Goal: Task Accomplishment & Management: Use online tool/utility

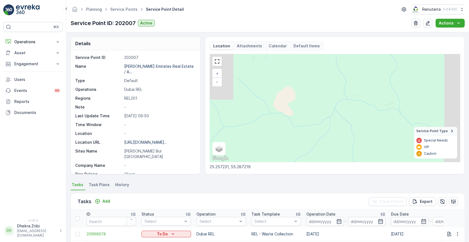
click at [303, 100] on div "+ − Satellite Roadmap Terrain Hybrid Leaflet Keyboard shortcuts Map Data Map da…" at bounding box center [335, 108] width 250 height 108
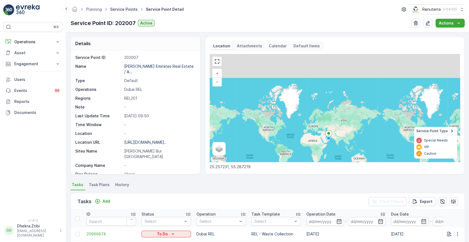
click at [118, 10] on link "Service Points" at bounding box center [123, 9] width 27 height 5
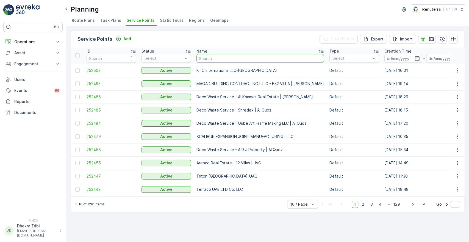
click at [228, 56] on input "text" at bounding box center [261, 58] width 128 height 9
type input "SYM"
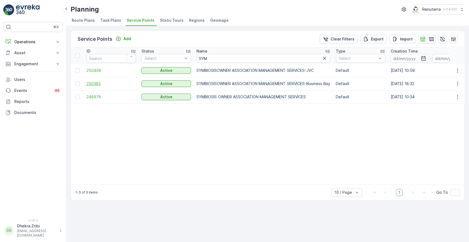
click at [96, 83] on span "250385" at bounding box center [111, 83] width 49 height 5
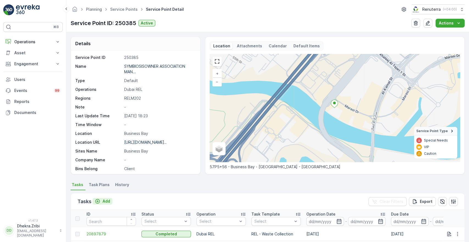
click at [106, 200] on p "Add" at bounding box center [107, 200] width 8 height 5
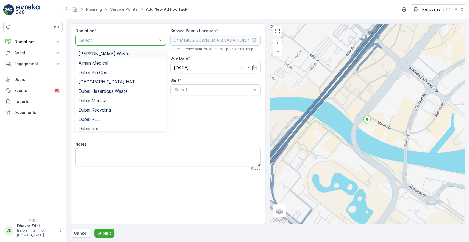
click at [142, 38] on div at bounding box center [118, 40] width 78 height 5
click at [84, 119] on span "Dubai REL" at bounding box center [89, 119] width 21 height 5
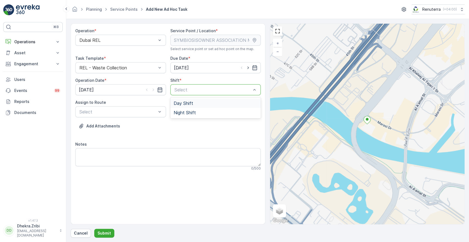
click at [196, 91] on div at bounding box center [213, 89] width 78 height 5
click at [182, 111] on span "Night Shift" at bounding box center [185, 112] width 22 height 5
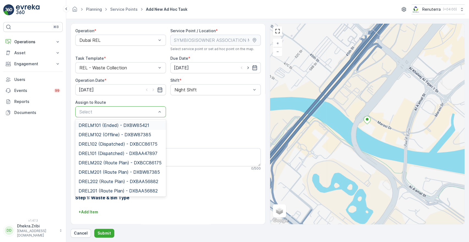
click at [140, 112] on div at bounding box center [118, 111] width 78 height 5
click at [110, 163] on span "DRELM202 (Route Plan) - DXBCC86175" at bounding box center [120, 162] width 83 height 5
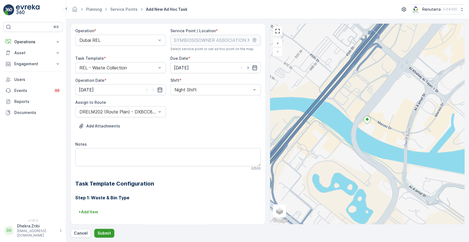
click at [103, 232] on p "Submit" at bounding box center [104, 232] width 13 height 5
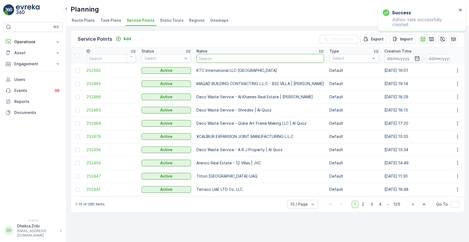
click at [216, 55] on input "text" at bounding box center [261, 58] width 128 height 9
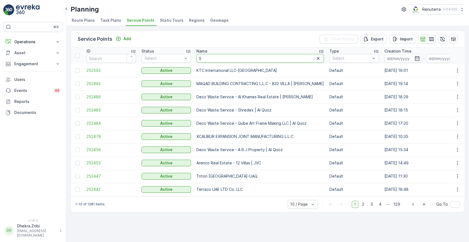
type input "SY"
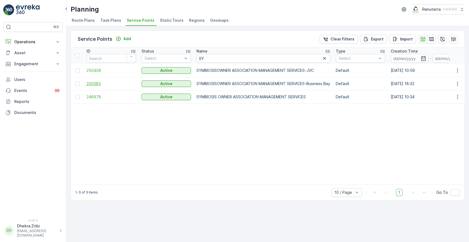
click at [90, 85] on span "250385" at bounding box center [111, 83] width 49 height 5
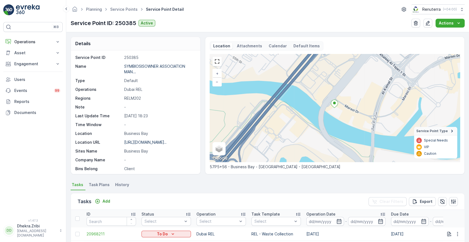
scroll to position [143, 0]
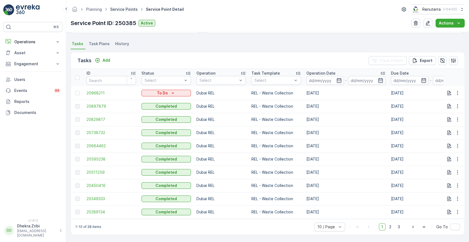
click at [129, 10] on link "Service Points" at bounding box center [123, 9] width 27 height 5
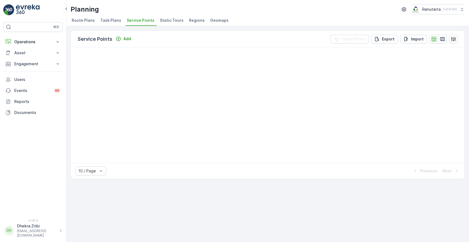
click at [143, 22] on span "Service Points" at bounding box center [141, 20] width 28 height 5
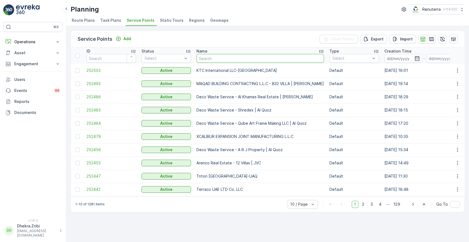
click at [235, 58] on input "text" at bounding box center [261, 58] width 128 height 9
type input "DECO"
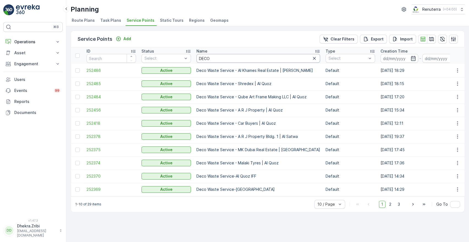
click at [229, 58] on input "DECO" at bounding box center [259, 58] width 124 height 9
type input "DECO ROX"
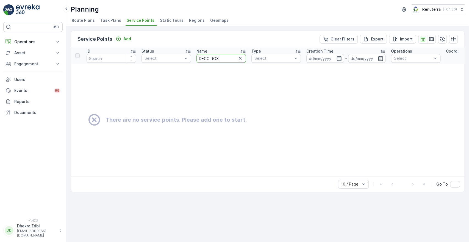
click at [229, 58] on input "DECO ROX" at bounding box center [221, 58] width 49 height 9
type input "DECO RO"
click at [241, 57] on icon "button" at bounding box center [240, 58] width 5 height 5
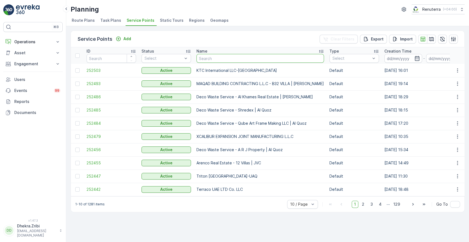
click at [220, 59] on input "text" at bounding box center [261, 58] width 128 height 9
type input "ROX"
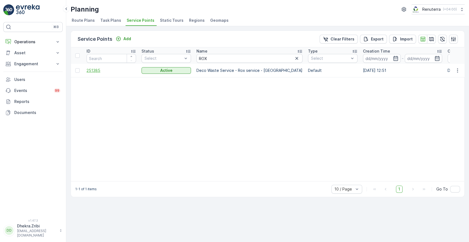
click at [90, 70] on span "251385" at bounding box center [111, 70] width 49 height 5
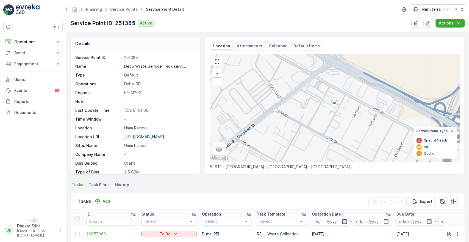
click at [467, 232] on div "Details Service Point ID 251385 Name Deco Waste Service - Rox servi... Type Def…" at bounding box center [267, 136] width 403 height 209
click at [99, 234] on span "20857063" at bounding box center [111, 233] width 49 height 5
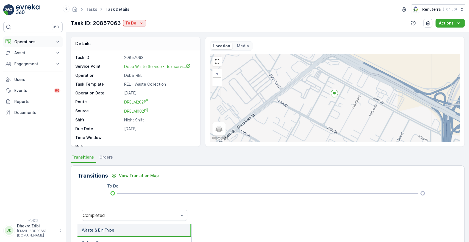
click at [46, 45] on button "Operations" at bounding box center [32, 41] width 59 height 11
click at [23, 59] on p "Planning" at bounding box center [21, 58] width 15 height 5
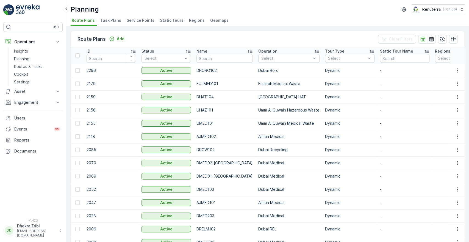
click at [138, 19] on span "Service Points" at bounding box center [141, 20] width 28 height 5
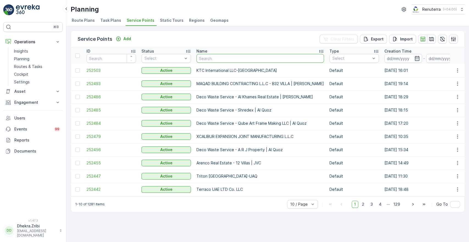
click at [216, 59] on input "text" at bounding box center [261, 58] width 128 height 9
type input "RIXO"
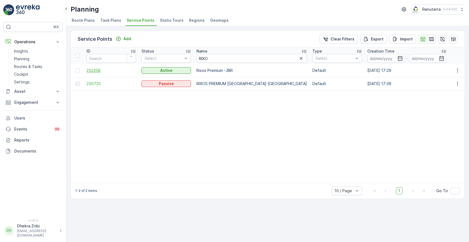
click at [94, 71] on span "252358" at bounding box center [111, 70] width 49 height 5
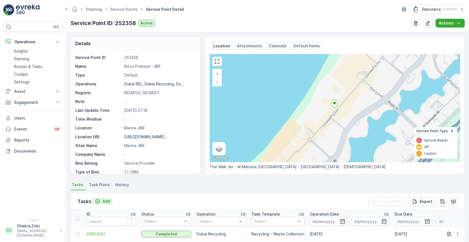
click at [105, 202] on p "Add" at bounding box center [107, 200] width 8 height 5
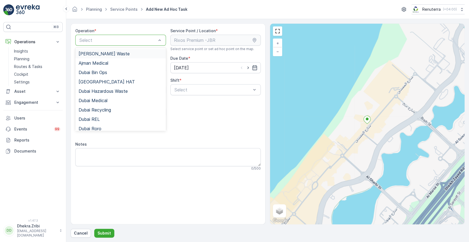
click at [119, 45] on div "Select" at bounding box center [120, 40] width 91 height 11
click at [90, 117] on span "Dubai REL" at bounding box center [89, 119] width 21 height 5
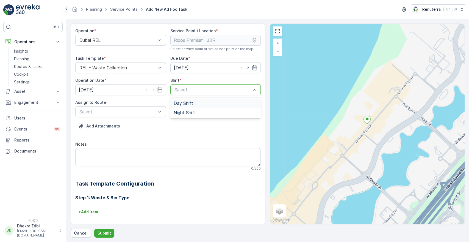
click at [186, 104] on span "Day Shift" at bounding box center [184, 103] width 20 height 5
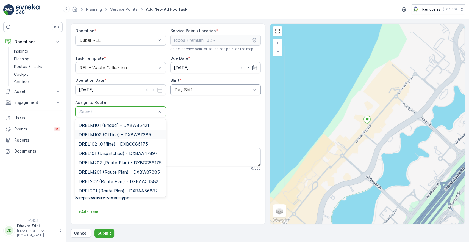
click at [118, 136] on span "DRELM102 (Offline) - DXBW87385" at bounding box center [115, 134] width 73 height 5
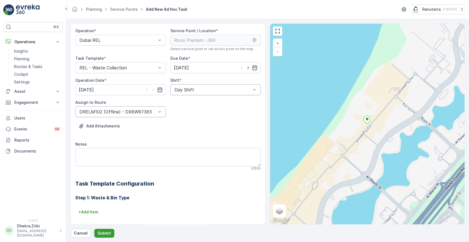
click at [101, 231] on p "Submit" at bounding box center [104, 232] width 13 height 5
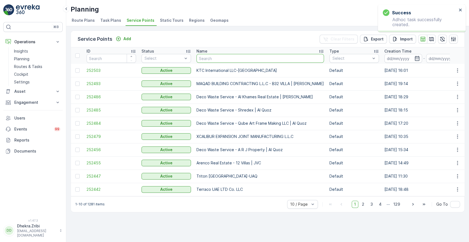
click at [214, 54] on input "text" at bounding box center [261, 58] width 128 height 9
type input "R"
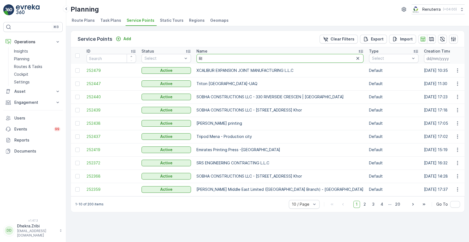
click at [213, 57] on input "RI" at bounding box center [280, 58] width 167 height 9
type input "RIXO"
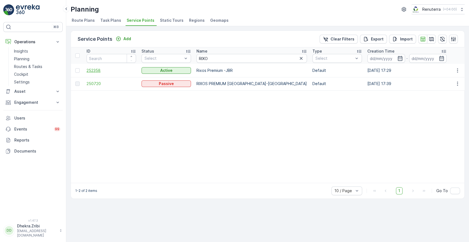
click at [97, 68] on span "252358" at bounding box center [111, 70] width 49 height 5
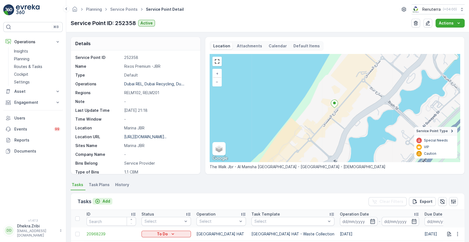
click at [106, 200] on p "Add" at bounding box center [107, 200] width 8 height 5
click at [106, 202] on p "Add" at bounding box center [107, 200] width 8 height 5
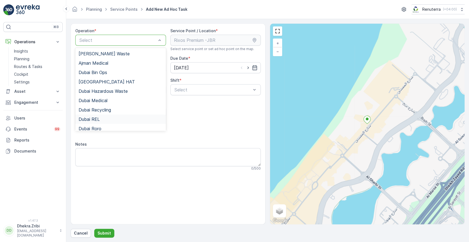
click at [89, 120] on span "Dubai REL" at bounding box center [89, 119] width 21 height 5
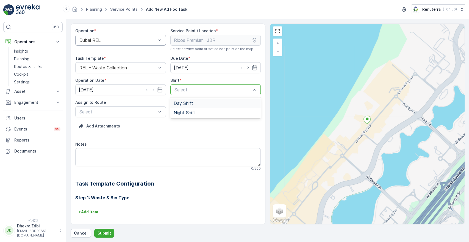
click at [190, 94] on div "Select" at bounding box center [215, 89] width 91 height 11
click at [190, 101] on span "Day Shift" at bounding box center [184, 103] width 20 height 5
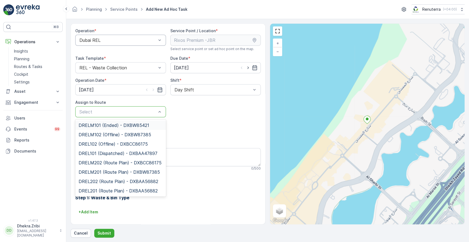
click at [142, 109] on div at bounding box center [118, 111] width 78 height 5
click at [107, 136] on span "DRELM102 (Offline) - DXBW87385" at bounding box center [115, 134] width 73 height 5
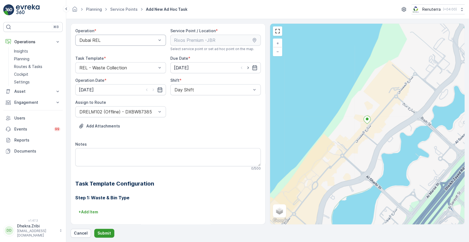
click at [111, 233] on button "Submit" at bounding box center [104, 232] width 20 height 9
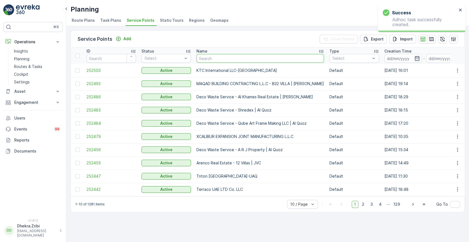
click at [230, 59] on input "text" at bounding box center [261, 58] width 128 height 9
type input "RIXOS"
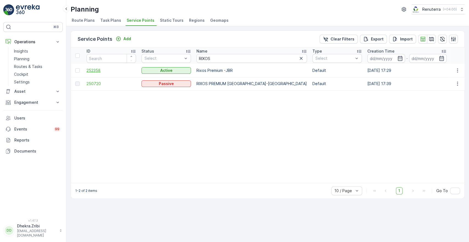
click at [94, 69] on span "252358" at bounding box center [111, 70] width 49 height 5
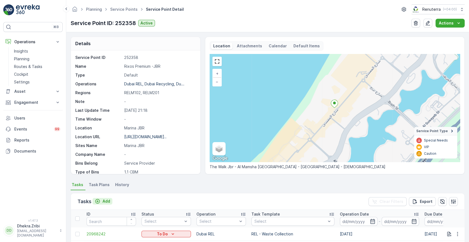
click at [105, 200] on p "Add" at bounding box center [107, 200] width 8 height 5
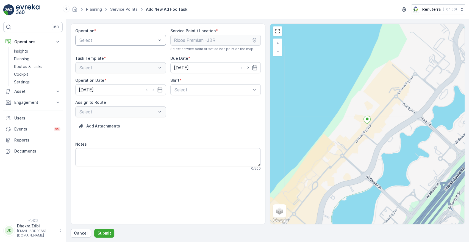
click at [133, 41] on div at bounding box center [118, 40] width 78 height 5
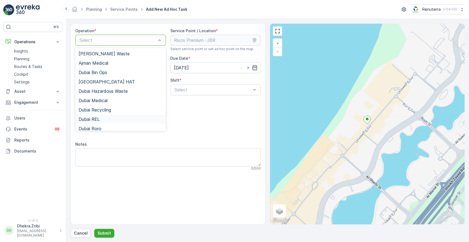
click at [90, 117] on span "Dubai REL" at bounding box center [89, 119] width 21 height 5
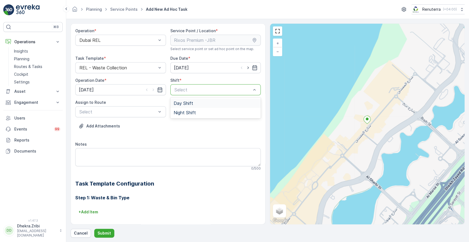
click at [192, 90] on div at bounding box center [213, 89] width 78 height 5
click at [185, 102] on span "Day Shift" at bounding box center [184, 103] width 20 height 5
click at [141, 113] on div at bounding box center [118, 111] width 78 height 5
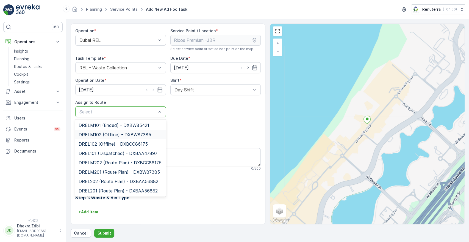
click at [111, 131] on div "DRELM102 (Offline) - DXBW87385" at bounding box center [120, 134] width 91 height 9
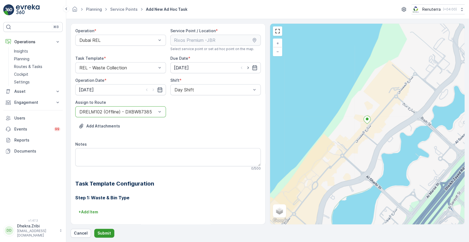
click at [105, 232] on p "Submit" at bounding box center [104, 232] width 13 height 5
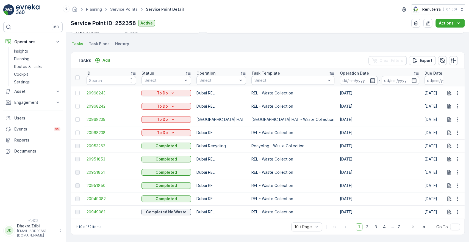
scroll to position [0, 343]
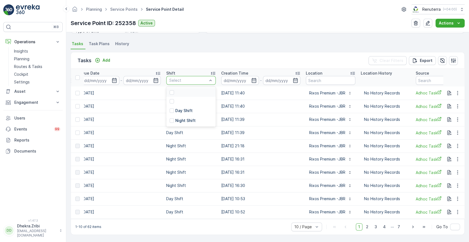
click at [169, 78] on div at bounding box center [188, 80] width 39 height 4
click at [166, 111] on div "Day Shift" at bounding box center [190, 111] width 49 height 10
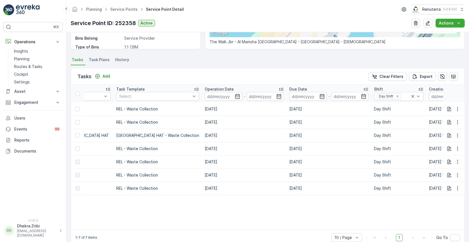
scroll to position [138, 0]
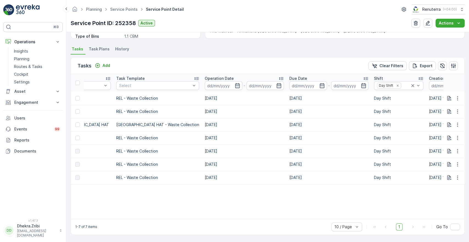
click at [194, 78] on icon at bounding box center [196, 78] width 5 height 5
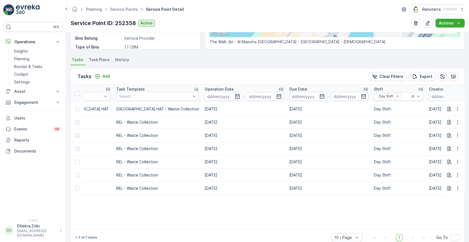
scroll to position [138, 0]
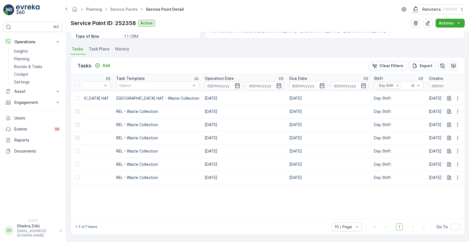
click at [278, 76] on icon at bounding box center [280, 78] width 5 height 5
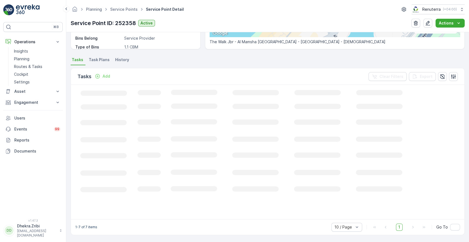
scroll to position [138, 0]
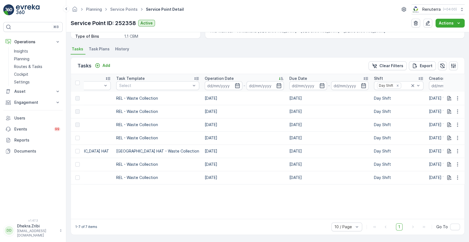
click at [279, 77] on icon at bounding box center [281, 78] width 4 height 3
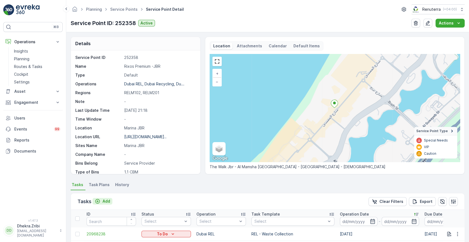
click at [108, 200] on p "Add" at bounding box center [107, 200] width 8 height 5
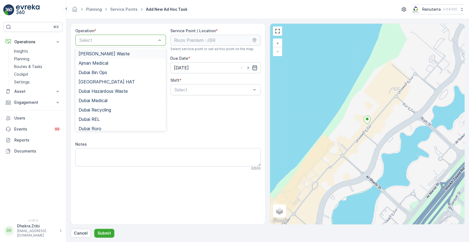
click at [155, 38] on div at bounding box center [118, 40] width 78 height 5
click at [88, 118] on span "Dubai REL" at bounding box center [89, 119] width 21 height 5
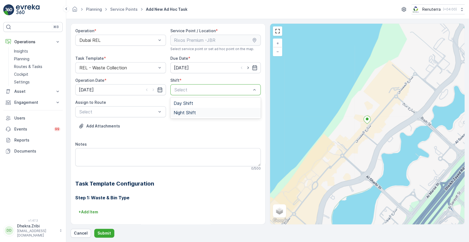
click at [183, 113] on span "Night Shift" at bounding box center [185, 112] width 22 height 5
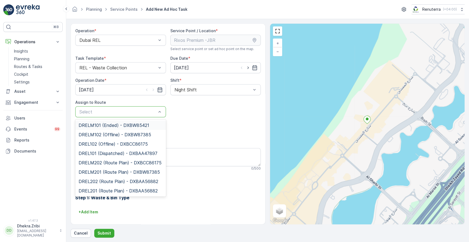
click at [134, 111] on div at bounding box center [118, 111] width 78 height 5
click at [116, 163] on span "DRELM202 (Route Plan) - DXBCC86175" at bounding box center [120, 162] width 83 height 5
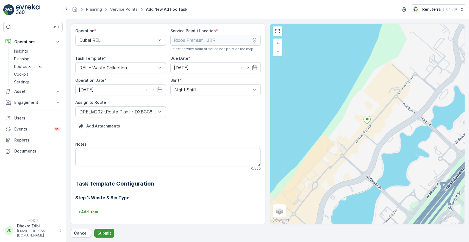
click at [101, 233] on p "Submit" at bounding box center [104, 232] width 13 height 5
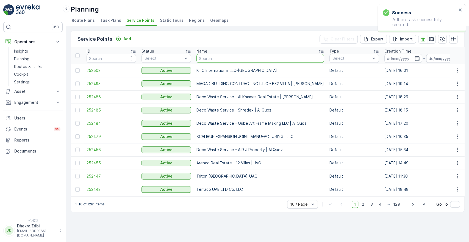
click at [220, 58] on input "text" at bounding box center [261, 58] width 128 height 9
type input "RIX"
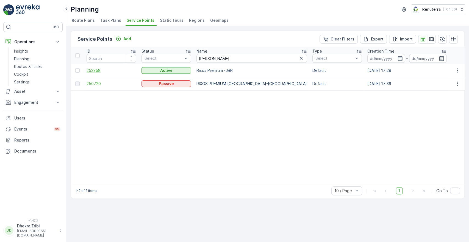
click at [90, 68] on span "252358" at bounding box center [111, 70] width 49 height 5
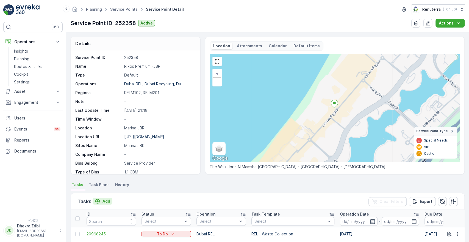
click at [108, 199] on p "Add" at bounding box center [107, 200] width 8 height 5
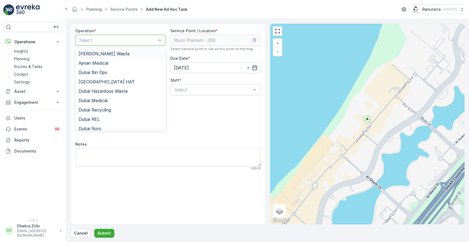
click at [137, 39] on div at bounding box center [118, 40] width 78 height 5
click at [89, 122] on div "Dubai REL" at bounding box center [120, 118] width 91 height 9
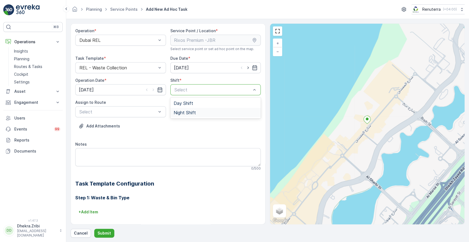
click at [185, 111] on span "Night Shift" at bounding box center [185, 112] width 22 height 5
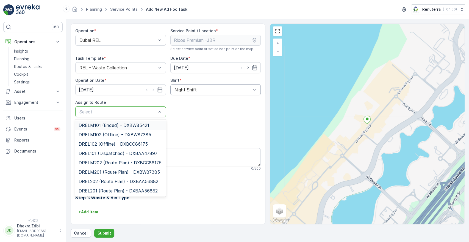
click at [122, 112] on div at bounding box center [118, 111] width 78 height 5
click at [106, 179] on span "DREL202 (Route Plan) - DXBAA56882" at bounding box center [119, 181] width 80 height 5
click at [148, 109] on div at bounding box center [118, 111] width 78 height 5
click at [123, 162] on span "DRELM202 (Route Plan) - DXBCC86175" at bounding box center [120, 162] width 83 height 5
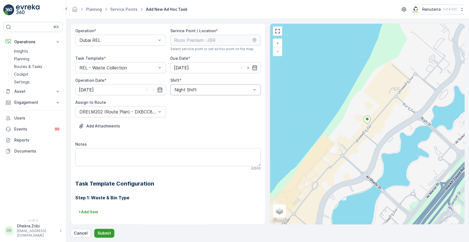
click at [101, 231] on p "Submit" at bounding box center [104, 232] width 13 height 5
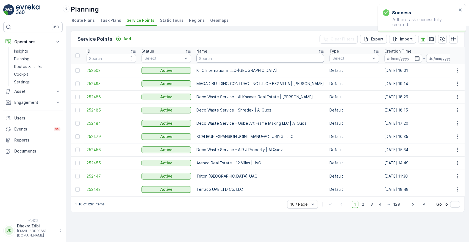
click at [212, 58] on input "text" at bounding box center [261, 58] width 128 height 9
type input "RIX"
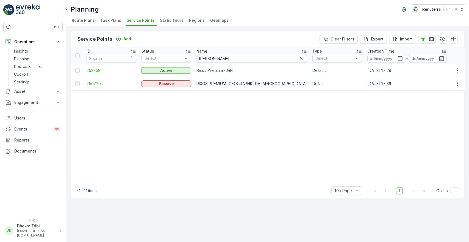
click at [99, 67] on td "252358" at bounding box center [111, 70] width 55 height 13
click at [96, 68] on span "252358" at bounding box center [111, 70] width 49 height 5
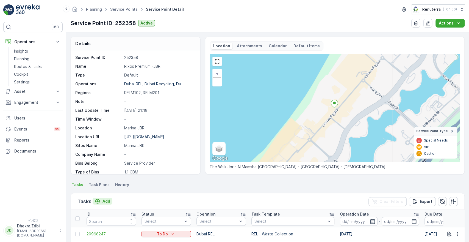
click at [107, 200] on p "Add" at bounding box center [107, 200] width 8 height 5
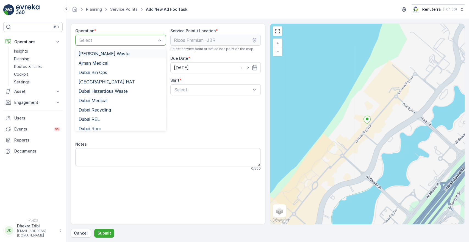
click at [142, 41] on div at bounding box center [118, 40] width 78 height 5
click at [95, 117] on span "Dubai REL" at bounding box center [89, 119] width 21 height 5
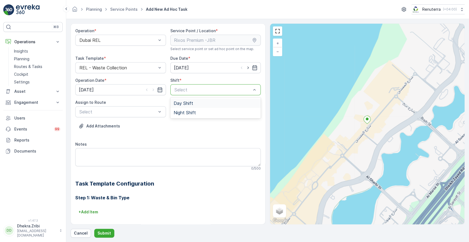
click at [183, 90] on div at bounding box center [213, 89] width 78 height 5
click at [181, 112] on span "Night Shift" at bounding box center [185, 112] width 22 height 5
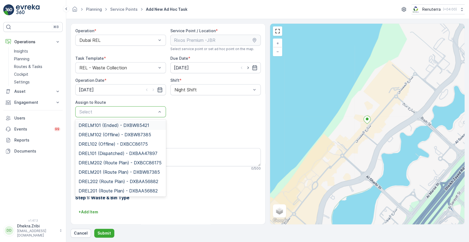
click at [144, 112] on div at bounding box center [118, 111] width 78 height 5
click at [108, 162] on span "DRELM202 (Route Plan) - DXBCC86175" at bounding box center [120, 162] width 83 height 5
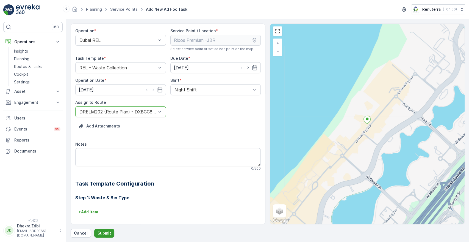
click at [100, 231] on p "Submit" at bounding box center [104, 232] width 13 height 5
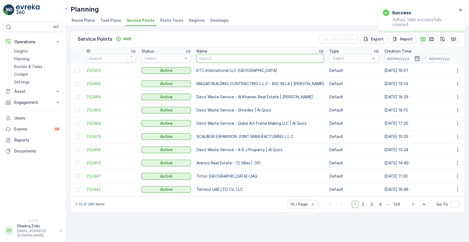
click at [217, 58] on input "text" at bounding box center [261, 58] width 128 height 9
type input "RIX"
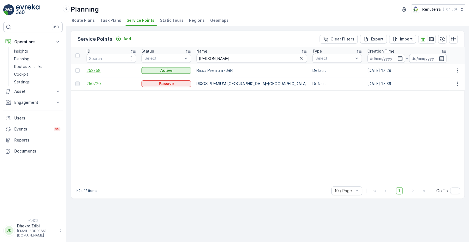
click at [96, 69] on span "252358" at bounding box center [111, 70] width 49 height 5
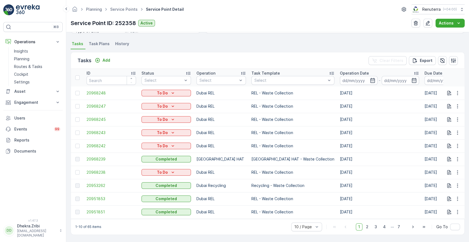
scroll to position [0, 343]
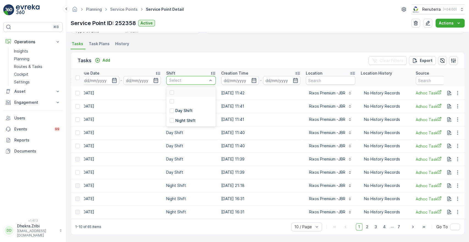
click at [172, 80] on div at bounding box center [188, 80] width 39 height 4
click at [175, 118] on p "Night Shift" at bounding box center [185, 120] width 20 height 5
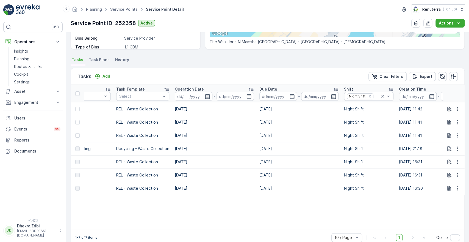
scroll to position [138, 0]
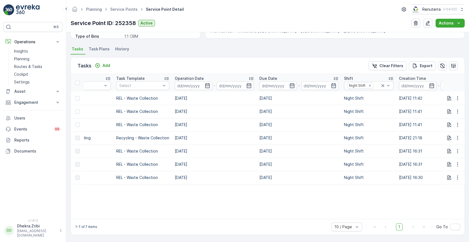
click at [85, 216] on table "ID Status Select Operation Select Task Template Select Operation Date - Due Dat…" at bounding box center [357, 146] width 842 height 145
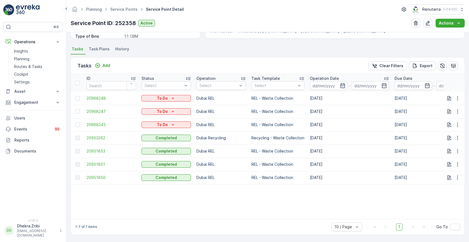
scroll to position [0, 343]
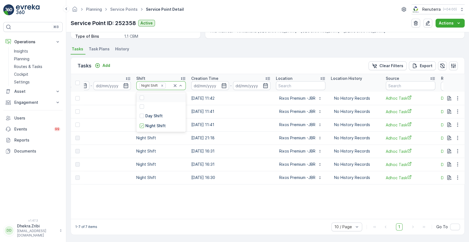
click at [182, 84] on div "Night Shift" at bounding box center [160, 85] width 49 height 9
click at [158, 113] on p "Day Shift" at bounding box center [153, 115] width 17 height 5
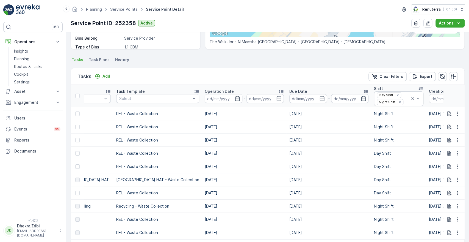
scroll to position [138, 0]
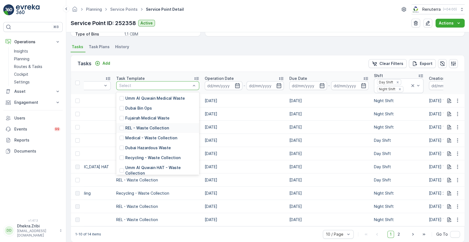
click at [134, 131] on p "REL - Waste Collection" at bounding box center [147, 127] width 44 height 5
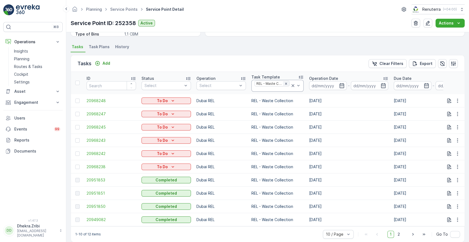
click at [285, 84] on icon "Remove REL - Waste Collection" at bounding box center [286, 84] width 4 height 4
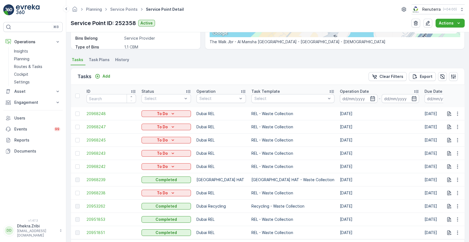
scroll to position [138, 0]
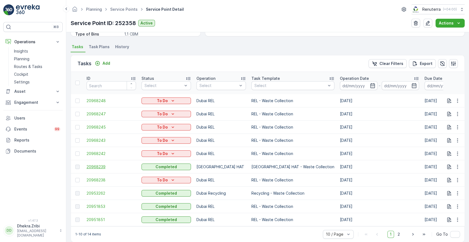
click at [101, 165] on span "20968239" at bounding box center [111, 166] width 49 height 5
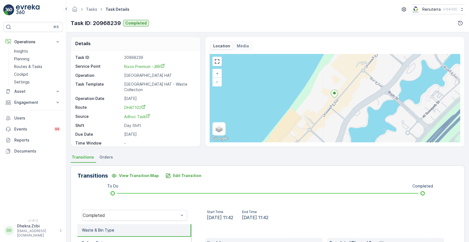
click at [467, 217] on div "Details Task ID 20968239 Service Point Rixos Premium -JBR Operation Dubai HAT T…" at bounding box center [267, 136] width 403 height 209
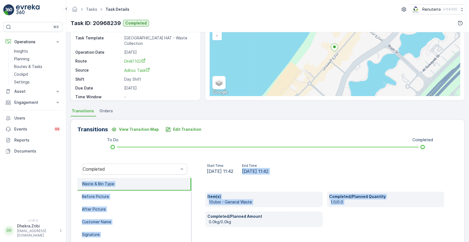
drag, startPoint x: 467, startPoint y: 217, endPoint x: 469, endPoint y: 245, distance: 27.9
click at [469, 241] on html "⌘B Operations Insights Planning Routes & Tasks Cockpit Settings Asset Assets En…" at bounding box center [234, 121] width 469 height 242
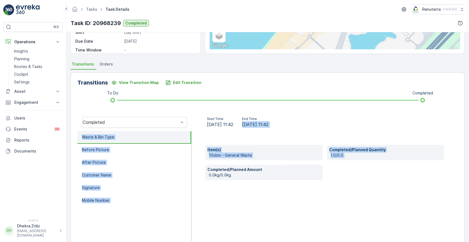
scroll to position [105, 0]
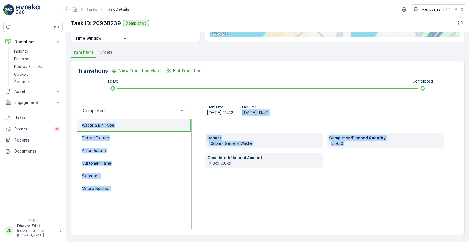
click at [417, 198] on div "Item(s) 10cbm - General Waste Completed/Planned Quantity 1.0/0.0 Completed/Plan…" at bounding box center [325, 174] width 266 height 110
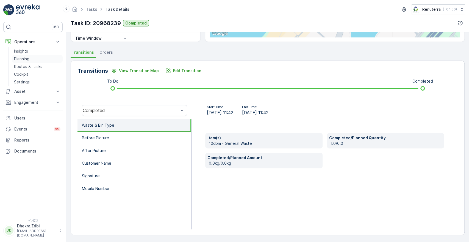
click at [24, 61] on p "Planning" at bounding box center [21, 58] width 15 height 5
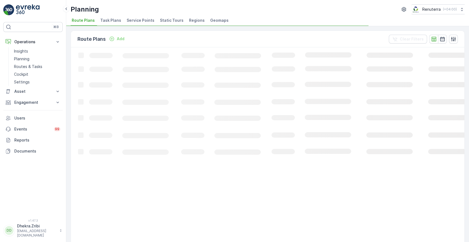
click at [138, 19] on span "Service Points" at bounding box center [141, 20] width 28 height 5
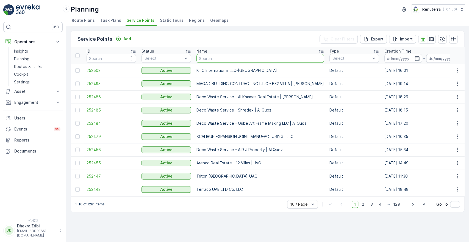
click at [222, 56] on input "text" at bounding box center [261, 58] width 128 height 9
type input "IMD"
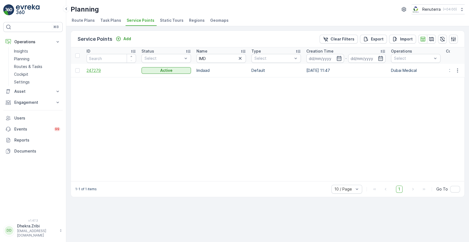
click at [91, 70] on span "247279" at bounding box center [111, 70] width 49 height 5
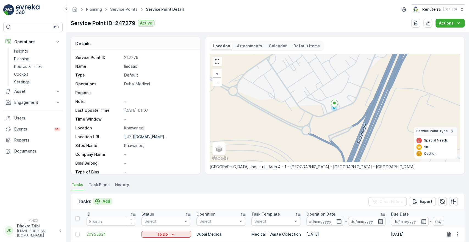
click at [106, 201] on p "Add" at bounding box center [107, 200] width 8 height 5
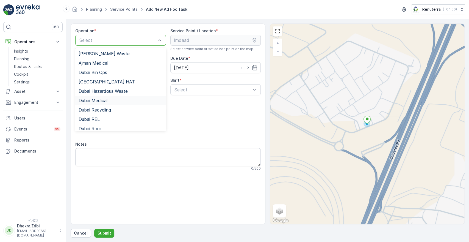
click at [100, 102] on span "Dubai Medical" at bounding box center [93, 100] width 29 height 5
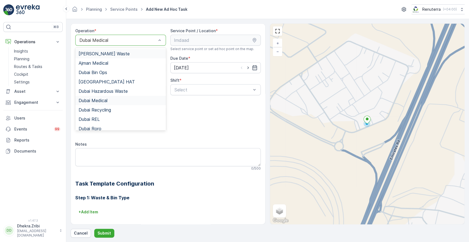
click at [126, 40] on div at bounding box center [118, 40] width 78 height 5
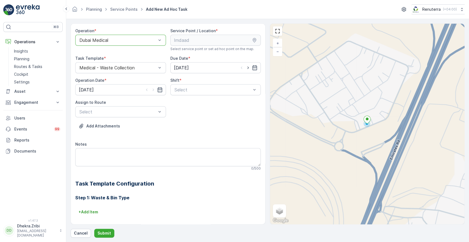
click at [126, 40] on div at bounding box center [118, 40] width 78 height 5
click at [180, 103] on span "Day Shift" at bounding box center [184, 103] width 20 height 5
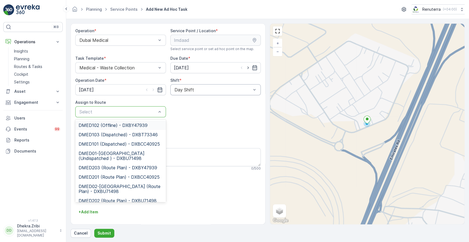
click at [146, 110] on div at bounding box center [118, 111] width 78 height 5
click at [107, 154] on span "DMED01-Khawaneej Yard (Undispatched ) - DXBU71498" at bounding box center [121, 156] width 84 height 10
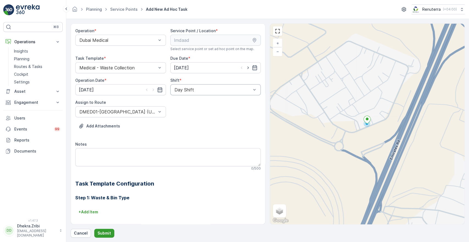
click at [100, 230] on p "Submit" at bounding box center [104, 232] width 13 height 5
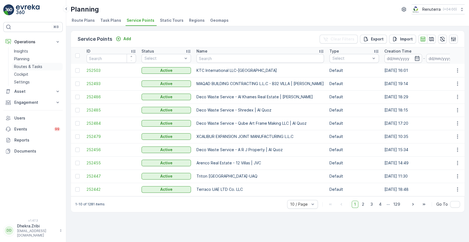
click at [30, 64] on p "Routes & Tasks" at bounding box center [28, 66] width 28 height 5
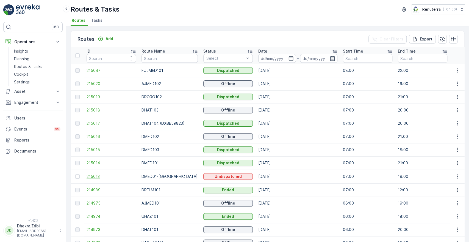
click at [95, 176] on span "215013" at bounding box center [111, 175] width 49 height 5
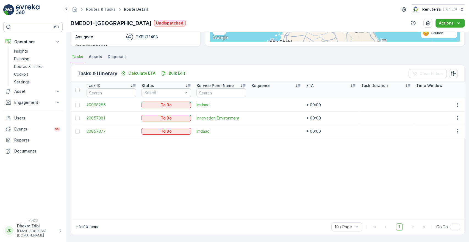
scroll to position [103, 0]
click at [96, 104] on span "20968285" at bounding box center [111, 104] width 49 height 5
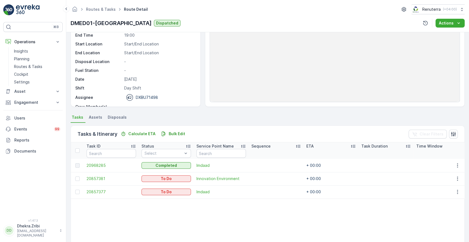
scroll to position [40, 0]
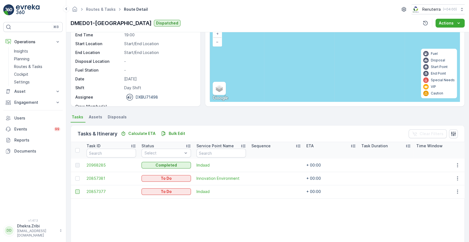
click at [78, 191] on div at bounding box center [77, 191] width 4 height 4
click at [75, 189] on input "checkbox" at bounding box center [75, 189] width 0 height 0
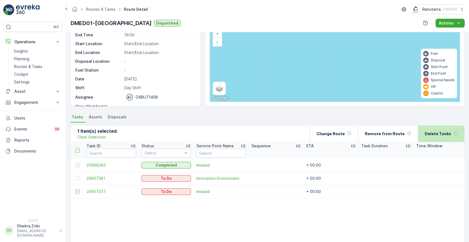
click at [434, 139] on div "Delete Tasks" at bounding box center [441, 133] width 33 height 16
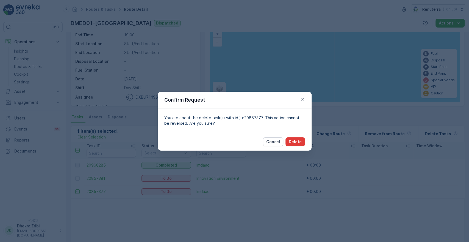
click at [299, 140] on p "Delete" at bounding box center [295, 141] width 13 height 5
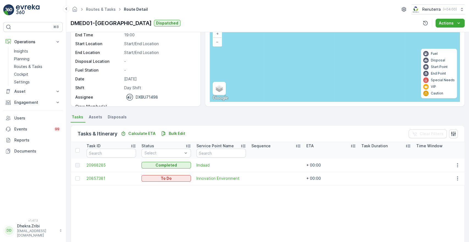
click at [304, 182] on td "+ 00:00" at bounding box center [331, 178] width 55 height 13
